Goal: Information Seeking & Learning: Find specific fact

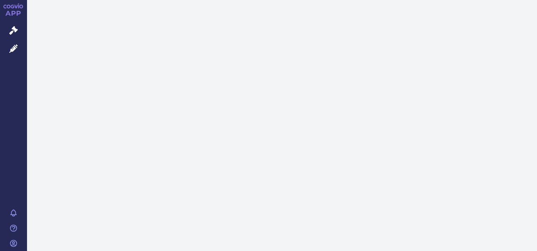
drag, startPoint x: 0, startPoint y: 0, endPoint x: 220, endPoint y: 257, distance: 338.3
click at [220, 250] on html "APP Správní řízení Léčivé přípravky Notifikace [GEOGRAPHIC_DATA] [PERSON_NAME]" at bounding box center [268, 125] width 537 height 251
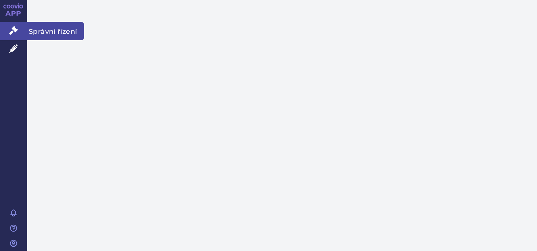
click at [9, 32] on icon at bounding box center [13, 30] width 8 height 8
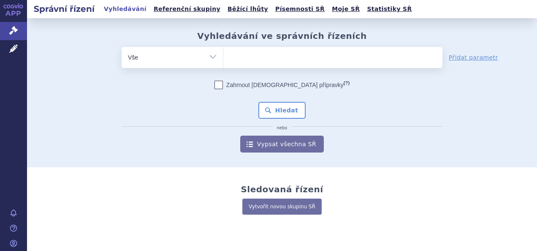
click at [236, 62] on ul at bounding box center [332, 56] width 219 height 18
click at [223, 62] on select at bounding box center [223, 56] width 0 height 21
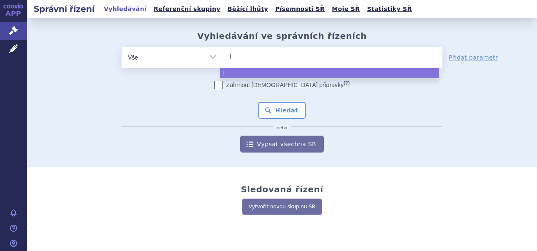
type input "la"
type input "lat"
type input "latu"
type input "latuda"
select select "latuda"
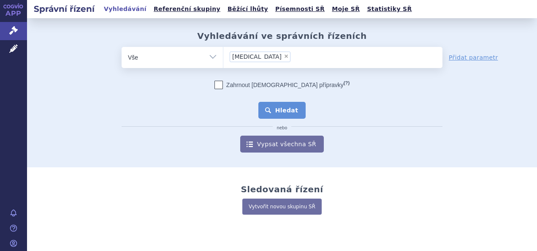
click at [279, 110] on button "Hledat" at bounding box center [282, 110] width 48 height 17
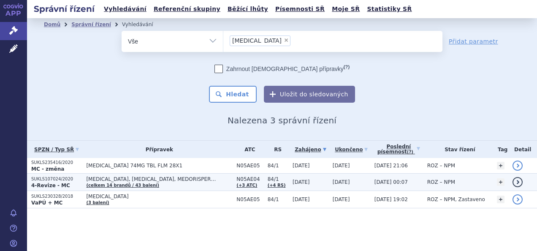
click at [515, 184] on link "detail" at bounding box center [517, 182] width 10 height 10
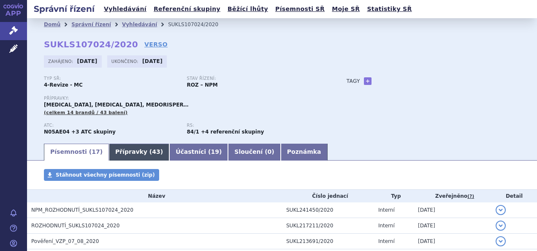
click at [125, 149] on link "Přípravky ( 43 )" at bounding box center [139, 152] width 60 height 17
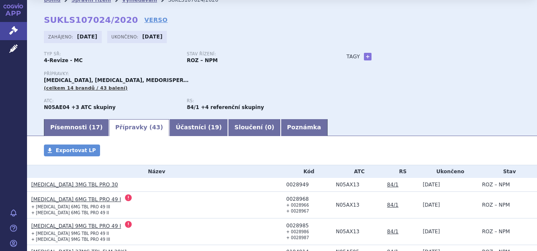
scroll to position [25, 0]
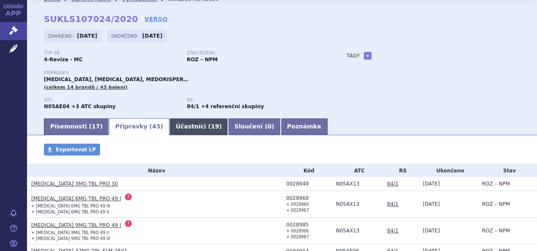
click at [170, 126] on link "Účastníci ( 19 )" at bounding box center [198, 126] width 59 height 17
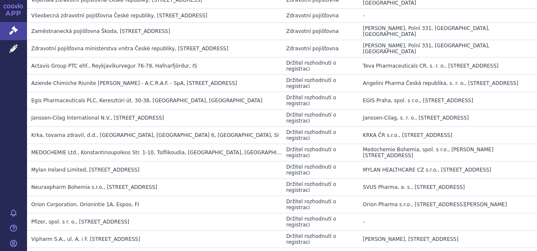
scroll to position [244, 0]
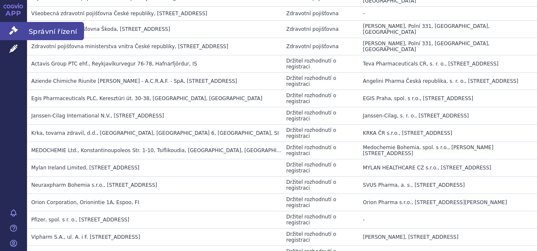
click at [16, 28] on icon at bounding box center [13, 30] width 8 height 8
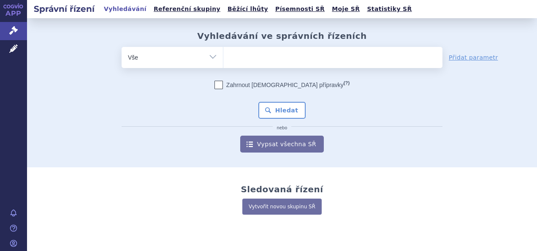
click at [268, 48] on ul at bounding box center [332, 56] width 219 height 18
click at [223, 48] on select at bounding box center [223, 56] width 0 height 21
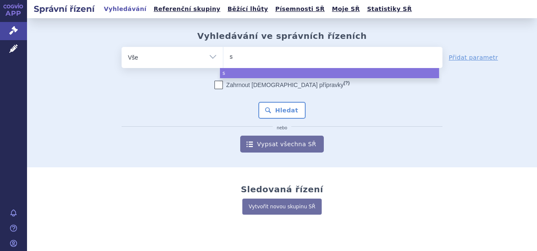
type input "sc"
type input "sce"
type input "scem"
type input "scemb"
type input "scembl"
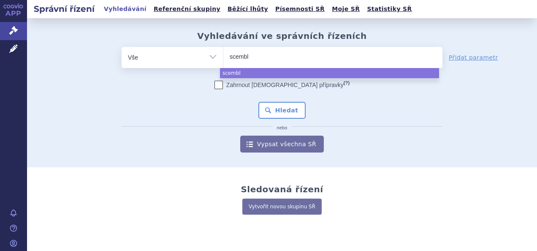
type input "scembli"
type input "scemblix"
select select "scemblix"
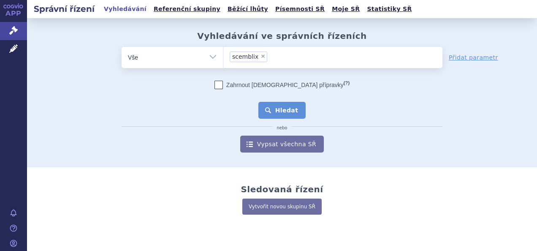
click at [278, 103] on button "Hledat" at bounding box center [282, 110] width 48 height 17
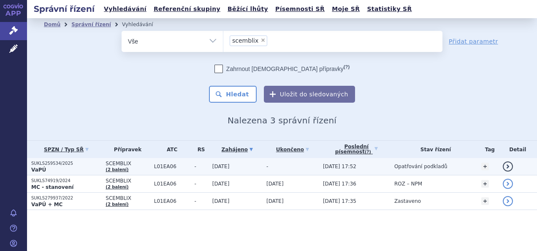
click at [507, 164] on link "detail" at bounding box center [508, 166] width 10 height 10
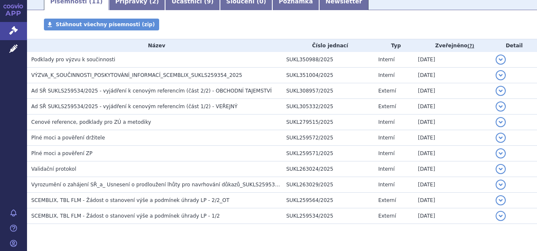
scroll to position [156, 0]
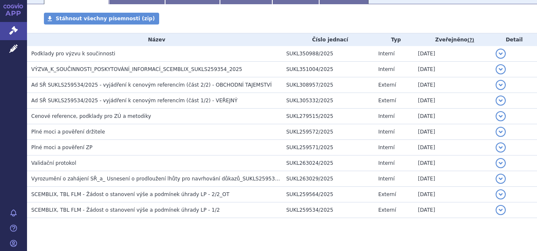
click at [48, 36] on th "Název" at bounding box center [154, 39] width 255 height 13
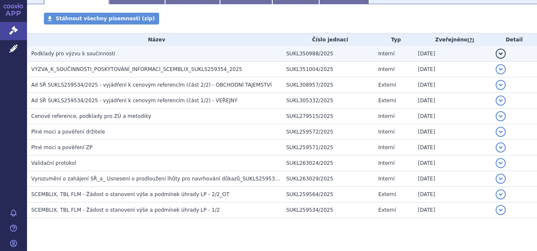
click at [82, 54] on span "Podklady pro výzvu k součinnosti" at bounding box center [73, 54] width 84 height 6
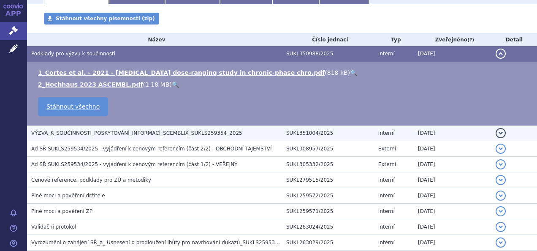
click at [77, 133] on span "VÝZVA_K_SOUČINNOSTI_POSKYTOVÁNÍ_INFORMACÍ_SCEMBLIX_SUKLS259354_2025" at bounding box center [136, 133] width 211 height 6
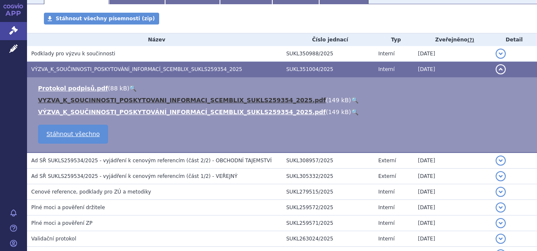
click at [137, 101] on link "VYZVA_K_SOUCINNOSTI_POSKYTOVANI_INFORMACI_SCEMBLIX_SUKLS259354_2025.pdf" at bounding box center [182, 100] width 288 height 7
